Goal: Information Seeking & Learning: Find specific fact

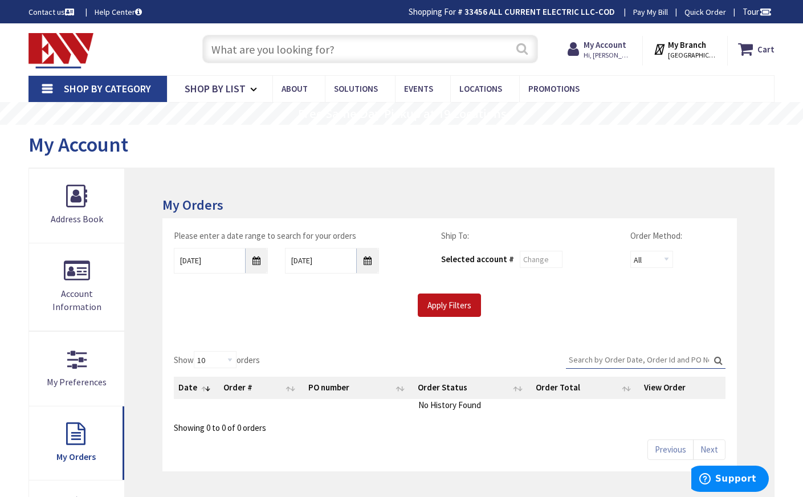
click at [524, 51] on button "Search" at bounding box center [521, 49] width 15 height 26
click at [318, 50] on input "text" at bounding box center [370, 49] width 336 height 28
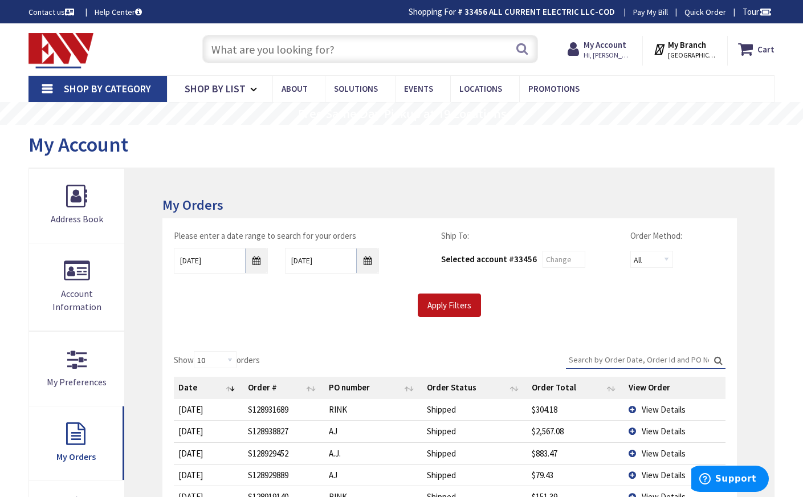
type input "F"
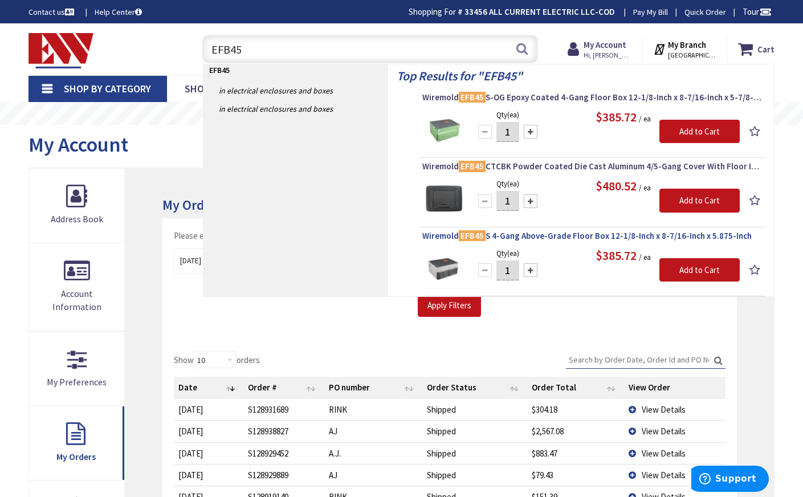
type input "EFB45"
click at [443, 235] on span "Wiremold EFB45 S 4-Gang Above-Grade Floor Box 12-1/8-Inch x 8-7/16-Inch x 5.875…" at bounding box center [592, 235] width 340 height 11
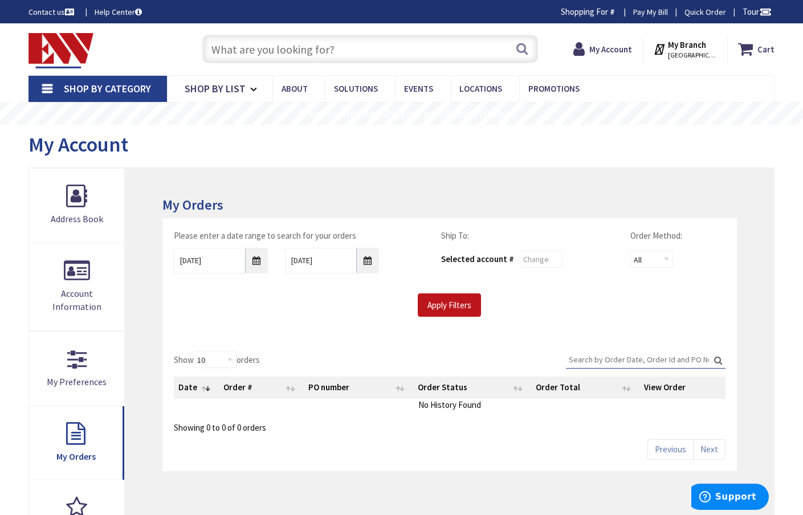
click at [243, 54] on input "text" at bounding box center [370, 49] width 336 height 28
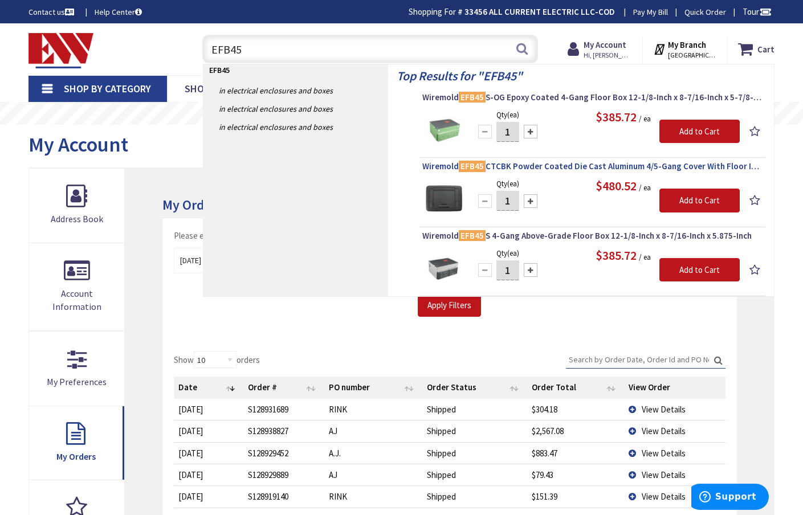
type input "EFB45"
click at [682, 166] on span "Wiremold EFB45 CTCBK Powder Coated Die Cast Aluminum 4/5-Gang Cover With Floor …" at bounding box center [592, 166] width 340 height 11
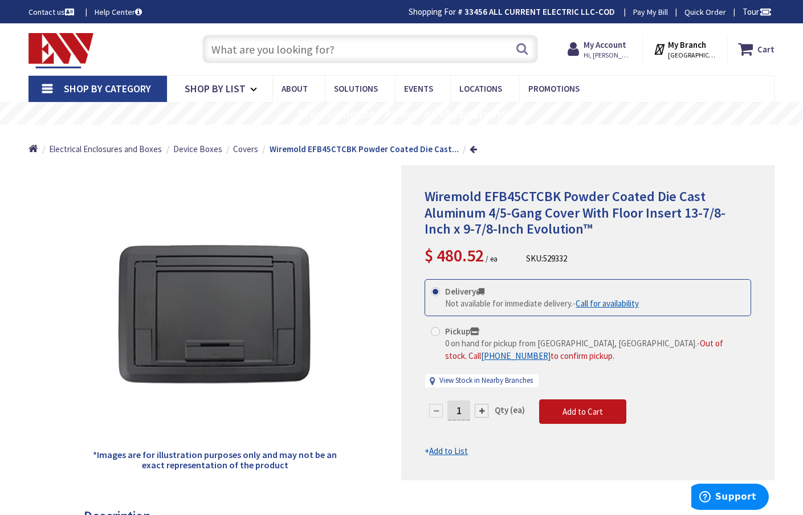
click at [280, 51] on input "text" at bounding box center [370, 49] width 336 height 28
paste input "DDKIT-E"
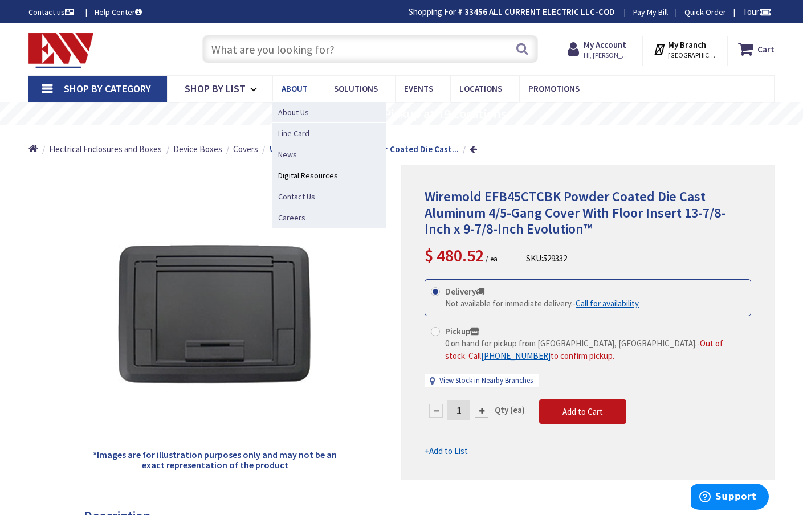
type input "DDKIT-E"
